Goal: Go to known website: Access a specific website the user already knows

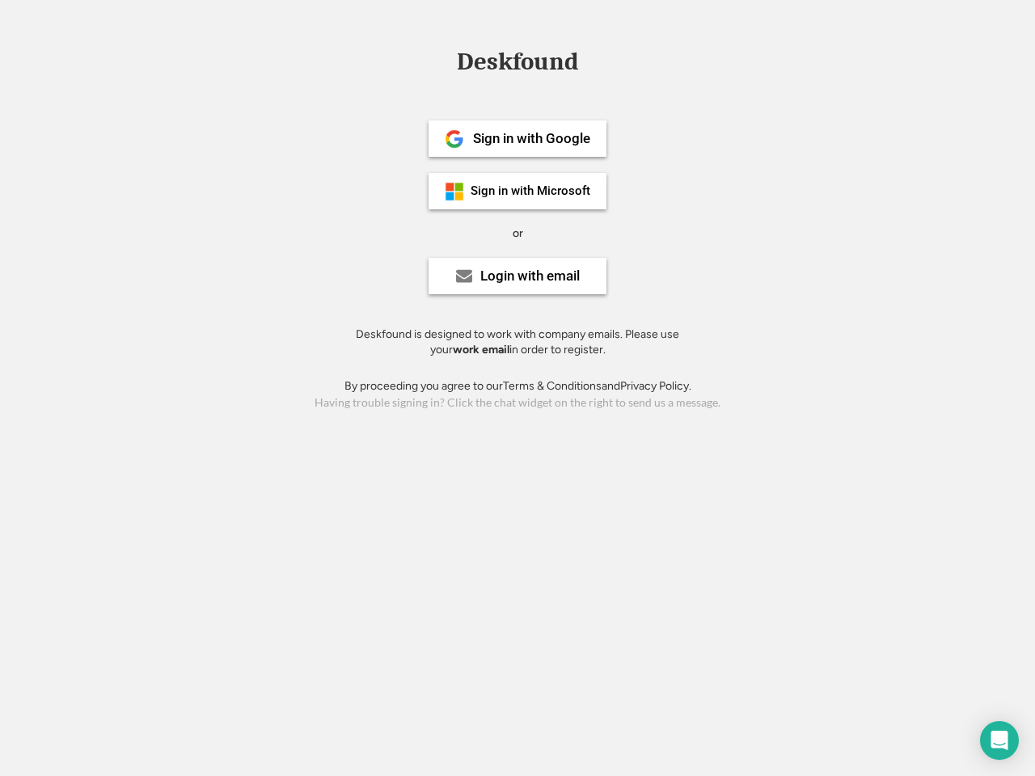
click at [517, 231] on div "or" at bounding box center [518, 234] width 11 height 16
click at [517, 65] on div "Deskfound" at bounding box center [517, 61] width 137 height 25
click at [442, 61] on div "Deskfound" at bounding box center [517, 64] width 1035 height 31
click at [517, 65] on div "Deskfound" at bounding box center [517, 61] width 137 height 25
click at [517, 233] on div "or" at bounding box center [518, 234] width 11 height 16
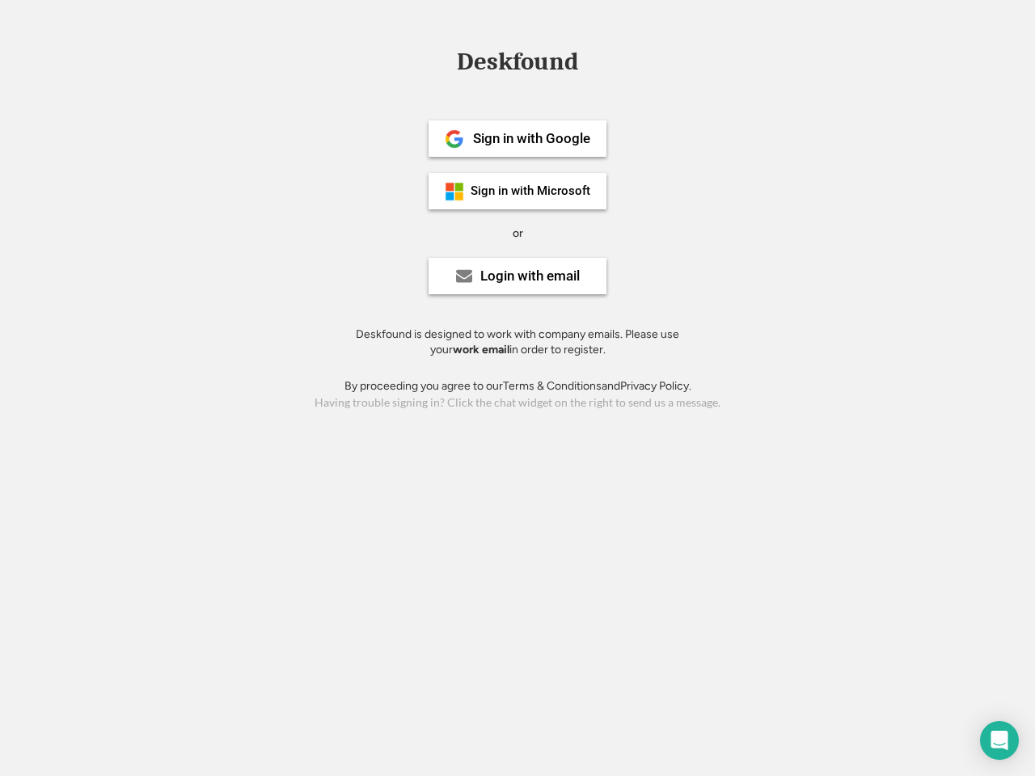
click at [517, 138] on div "Sign in with Google" at bounding box center [531, 139] width 117 height 14
click at [531, 138] on div "Sign in with Google" at bounding box center [531, 139] width 117 height 14
click at [454, 139] on img at bounding box center [454, 138] width 19 height 19
click at [517, 191] on div "Sign in with Microsoft" at bounding box center [531, 191] width 120 height 12
click at [531, 191] on div "Sign in with Microsoft" at bounding box center [531, 191] width 120 height 12
